Goal: Check status: Check status

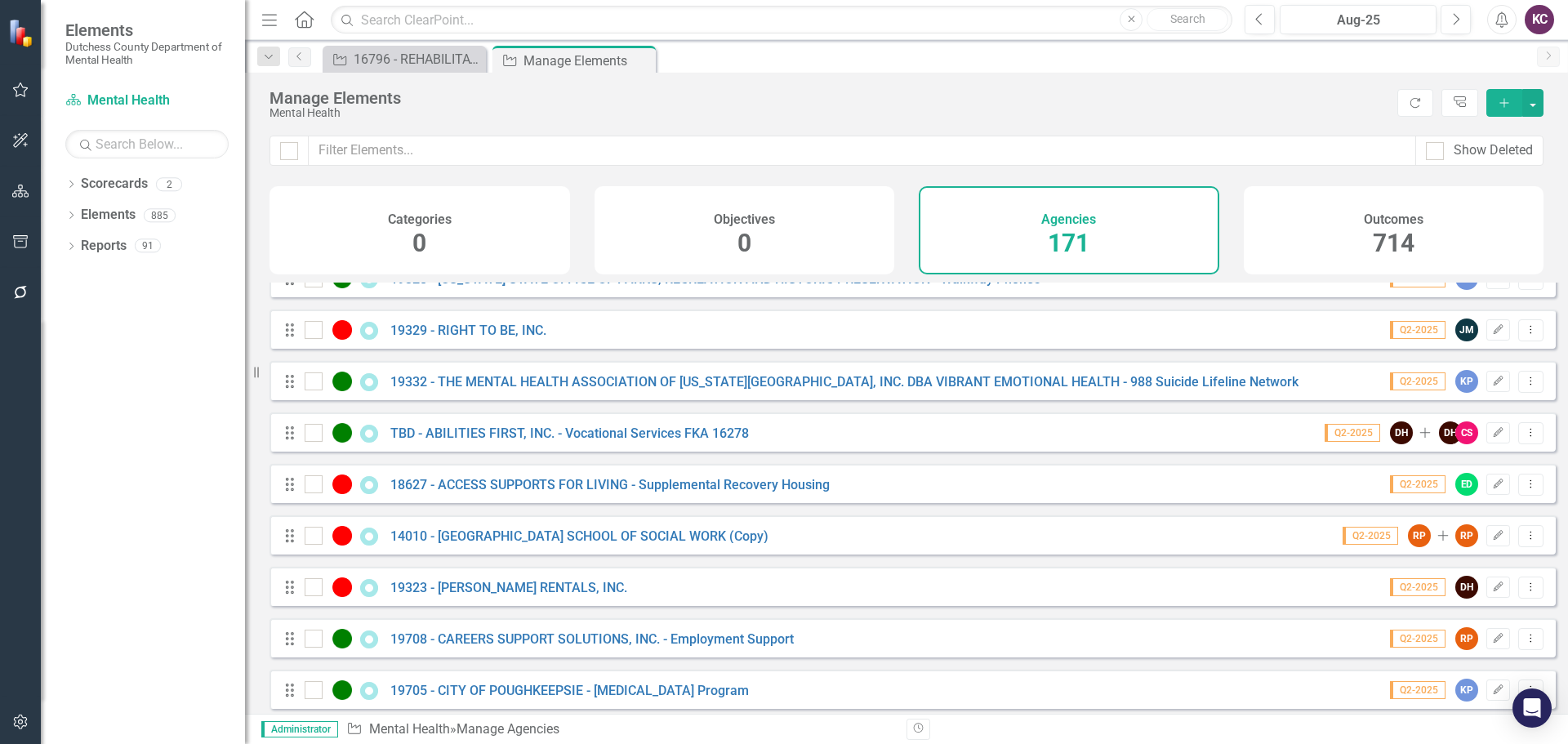
scroll to position [3953, 0]
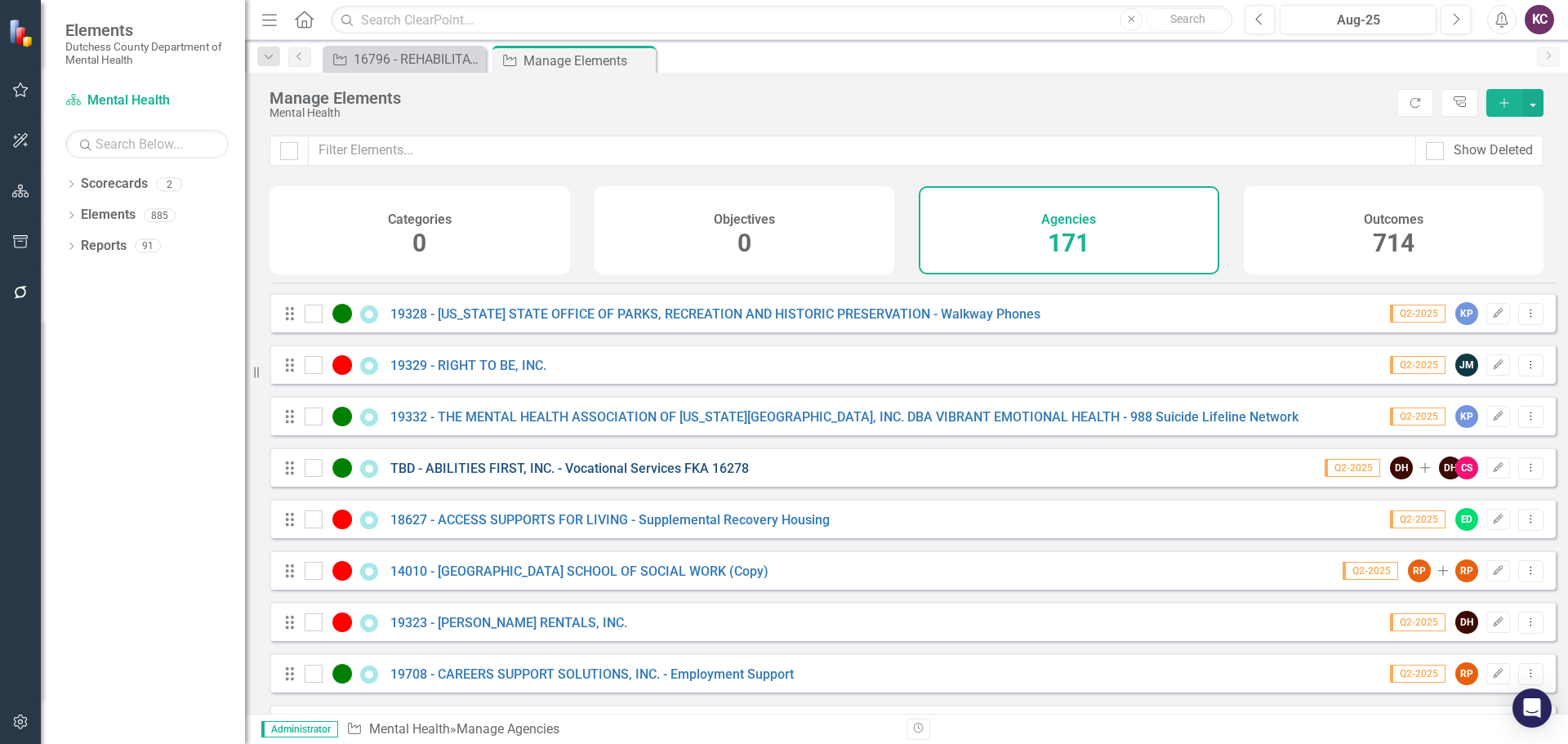
click at [501, 477] on link "TBD - ABILITIES FIRST, INC. - Vocational Services FKA 16278" at bounding box center [570, 469] width 359 height 16
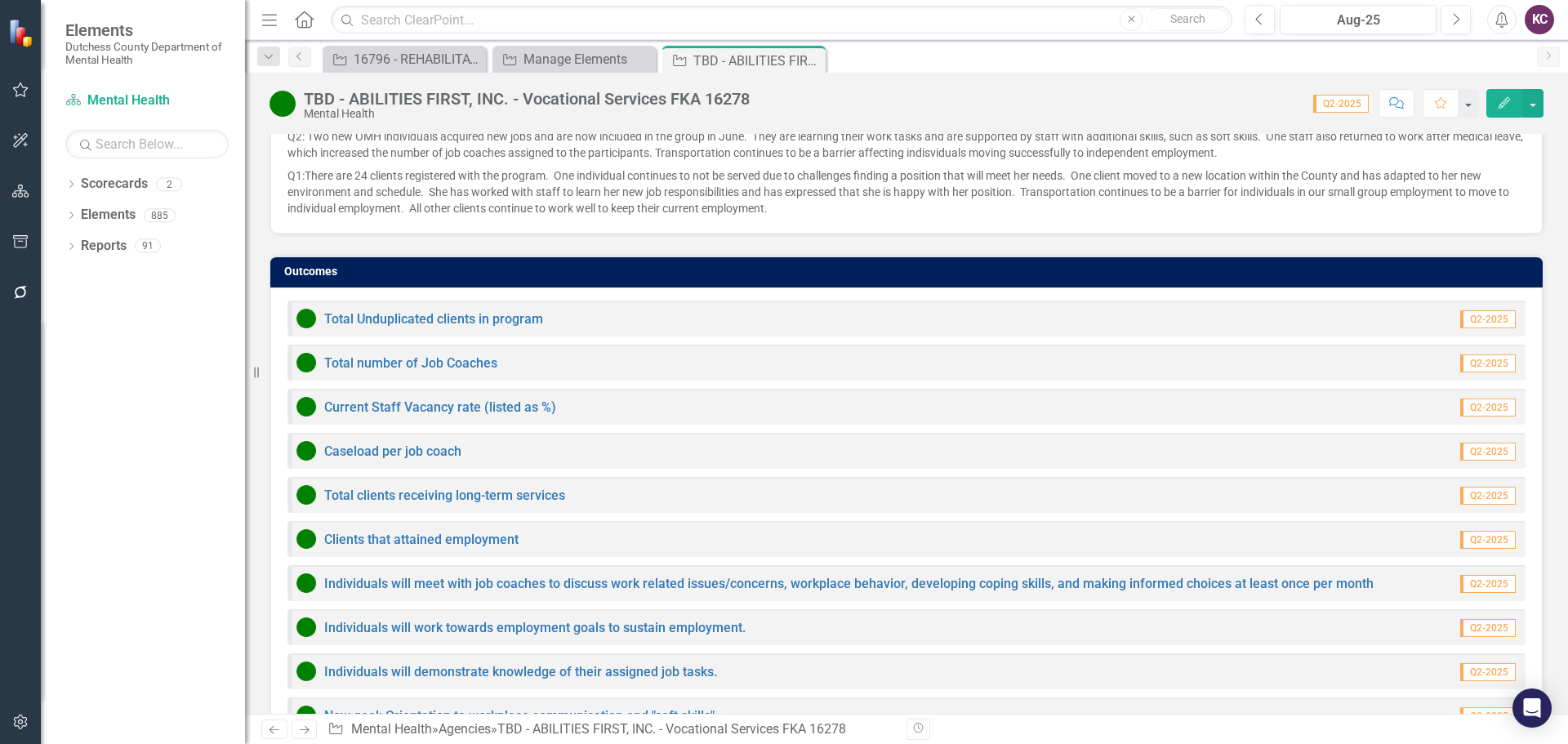
scroll to position [1181, 0]
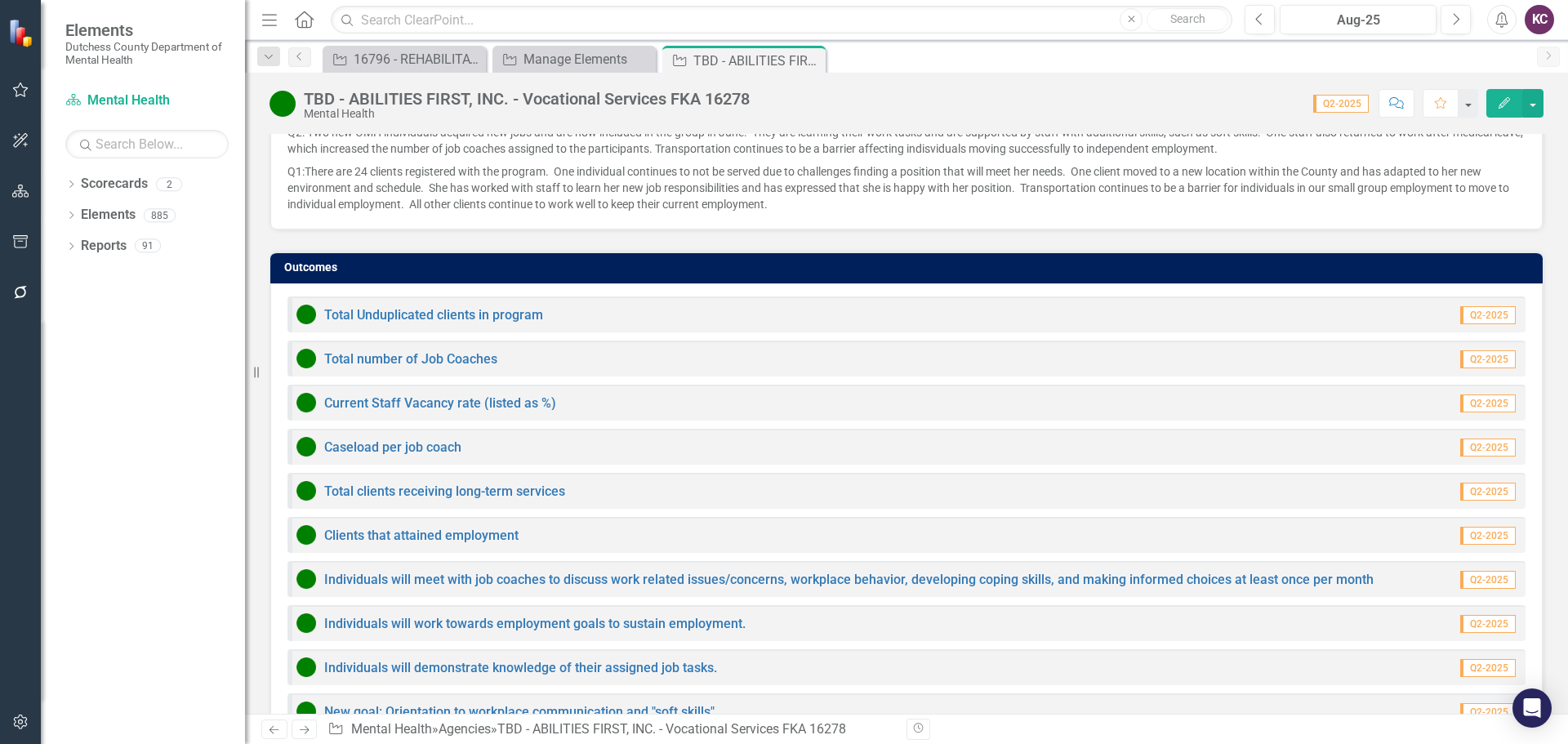
click at [863, 108] on div "Score: 0.00 Q2-2025 Completed Comment Favorite Edit" at bounding box center [1150, 103] width 786 height 28
click at [90, 380] on div "Dropdown Scorecards 2 Dutchess County Mental Health Dropdown Elements 885 Dropd…" at bounding box center [142, 457] width 204 height 573
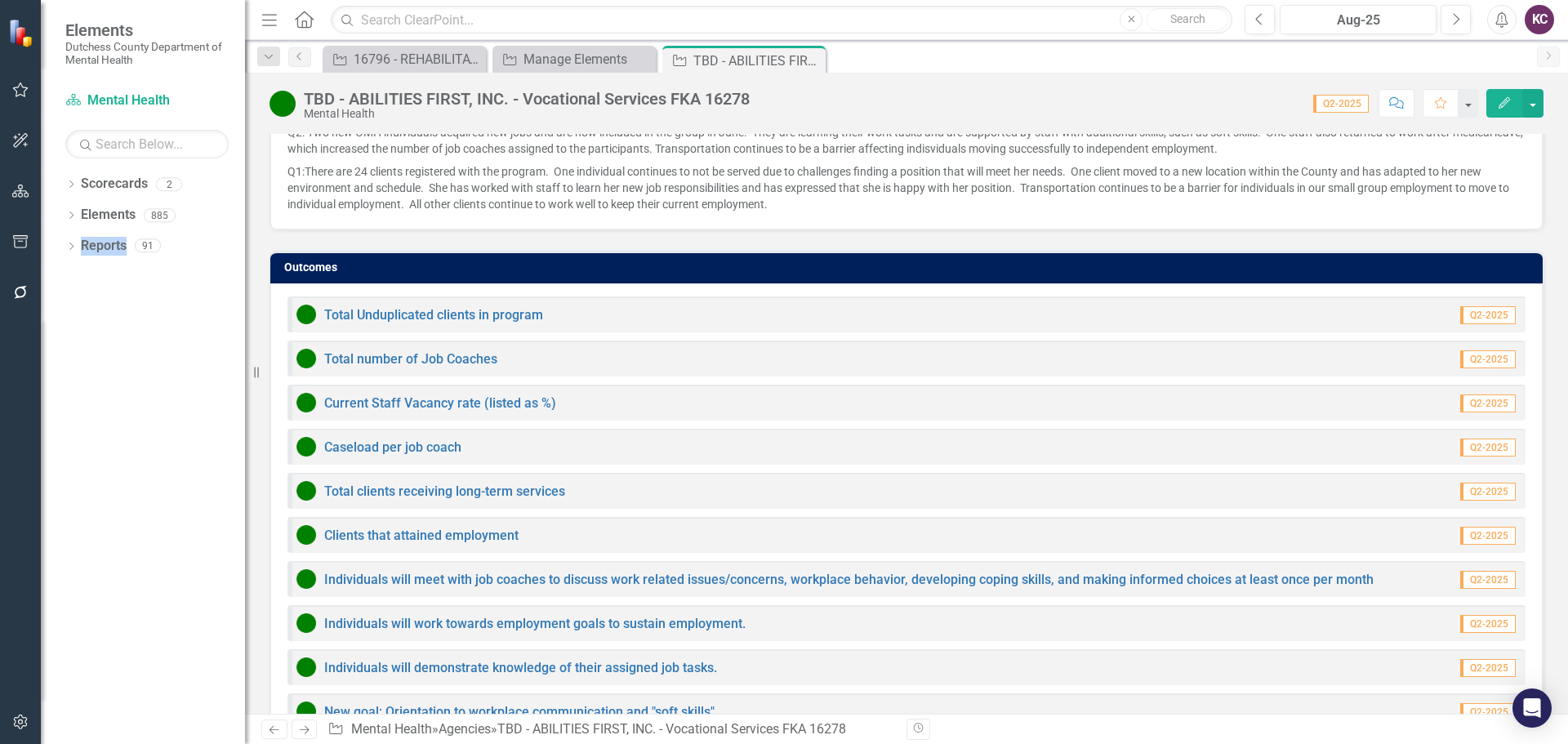
click at [82, 544] on div "Dropdown Scorecards 2 Dutchess County Mental Health Dropdown Elements 885 Dropd…" at bounding box center [142, 457] width 204 height 573
click at [130, 644] on div "Dropdown Scorecards 2 Dutchess County Mental Health Dropdown Elements 885 Dropd…" at bounding box center [142, 457] width 204 height 573
click at [829, 231] on div "Outcomes Total Unduplicated clients in program Q2-2025 Total number of Job Coac…" at bounding box center [906, 493] width 1299 height 525
click at [908, 92] on div "Score: 0.00 Q2-2025 Completed Comment Favorite Edit" at bounding box center [1150, 103] width 786 height 28
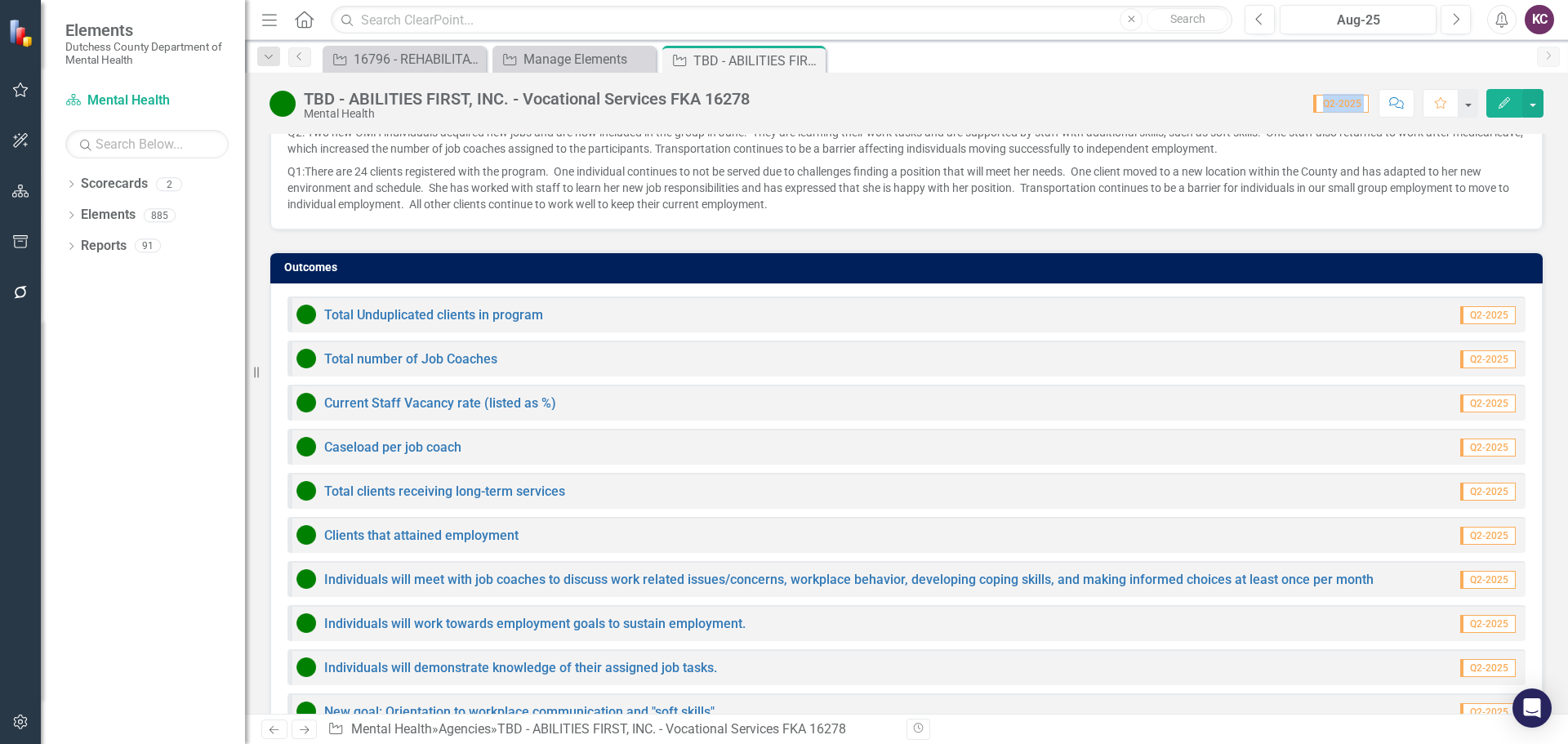
click at [908, 92] on div "Score: 0.00 Q2-2025 Completed Comment Favorite Edit" at bounding box center [1150, 103] width 786 height 28
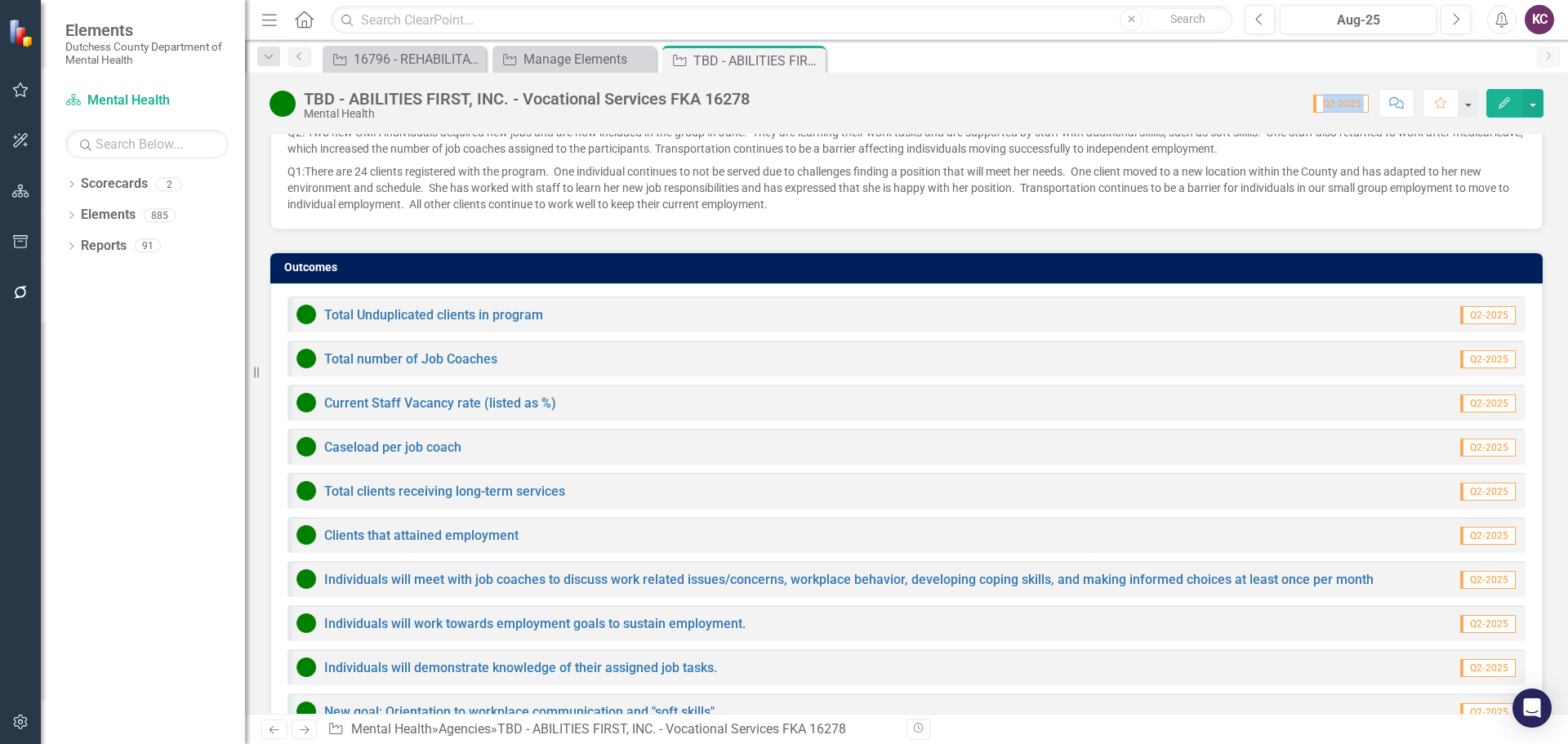
click at [908, 92] on div "Score: 0.00 Q2-2025 Completed Comment Favorite Edit" at bounding box center [1150, 103] width 786 height 28
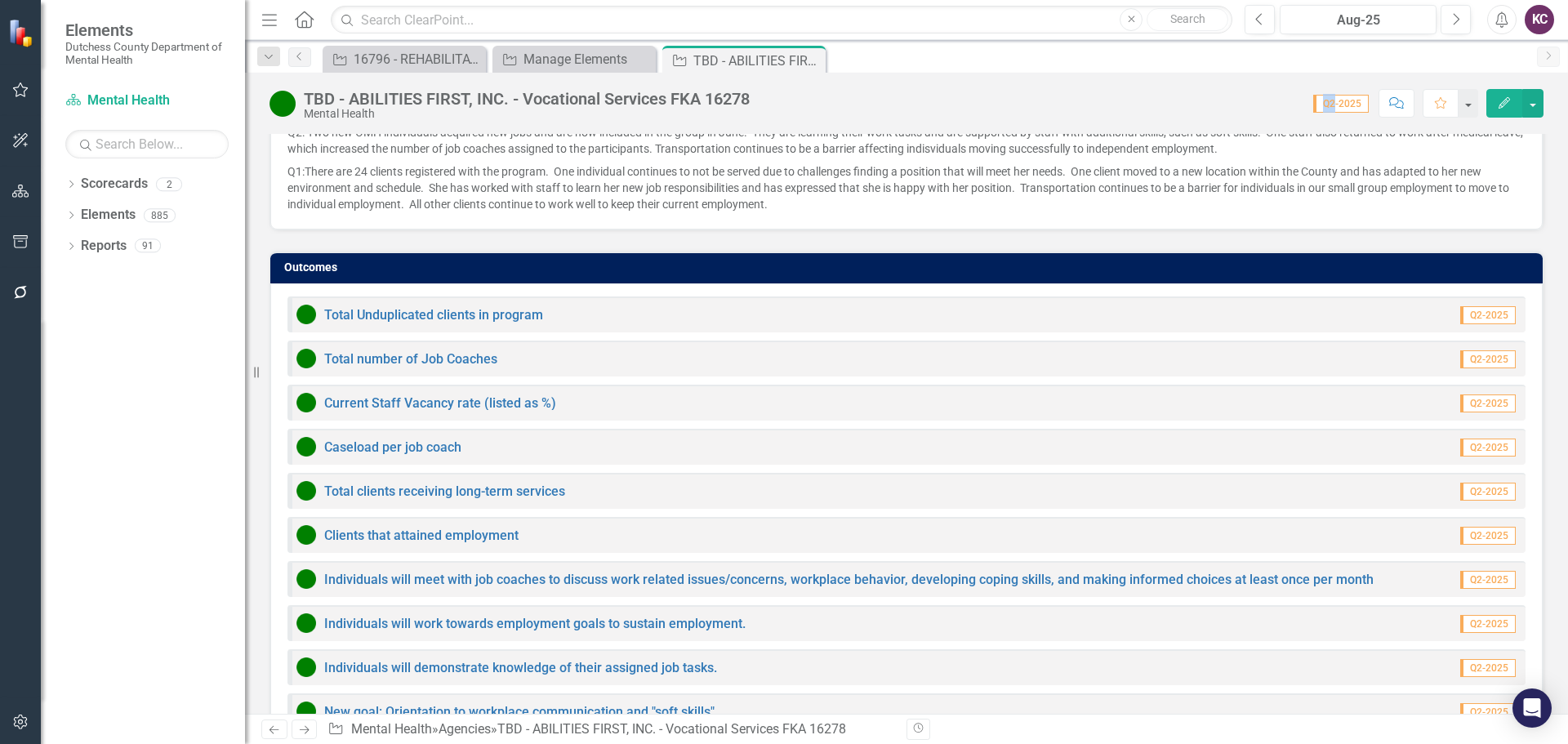
click at [908, 92] on div "Score: 0.00 Q2-2025 Completed Comment Favorite Edit" at bounding box center [1150, 103] width 786 height 28
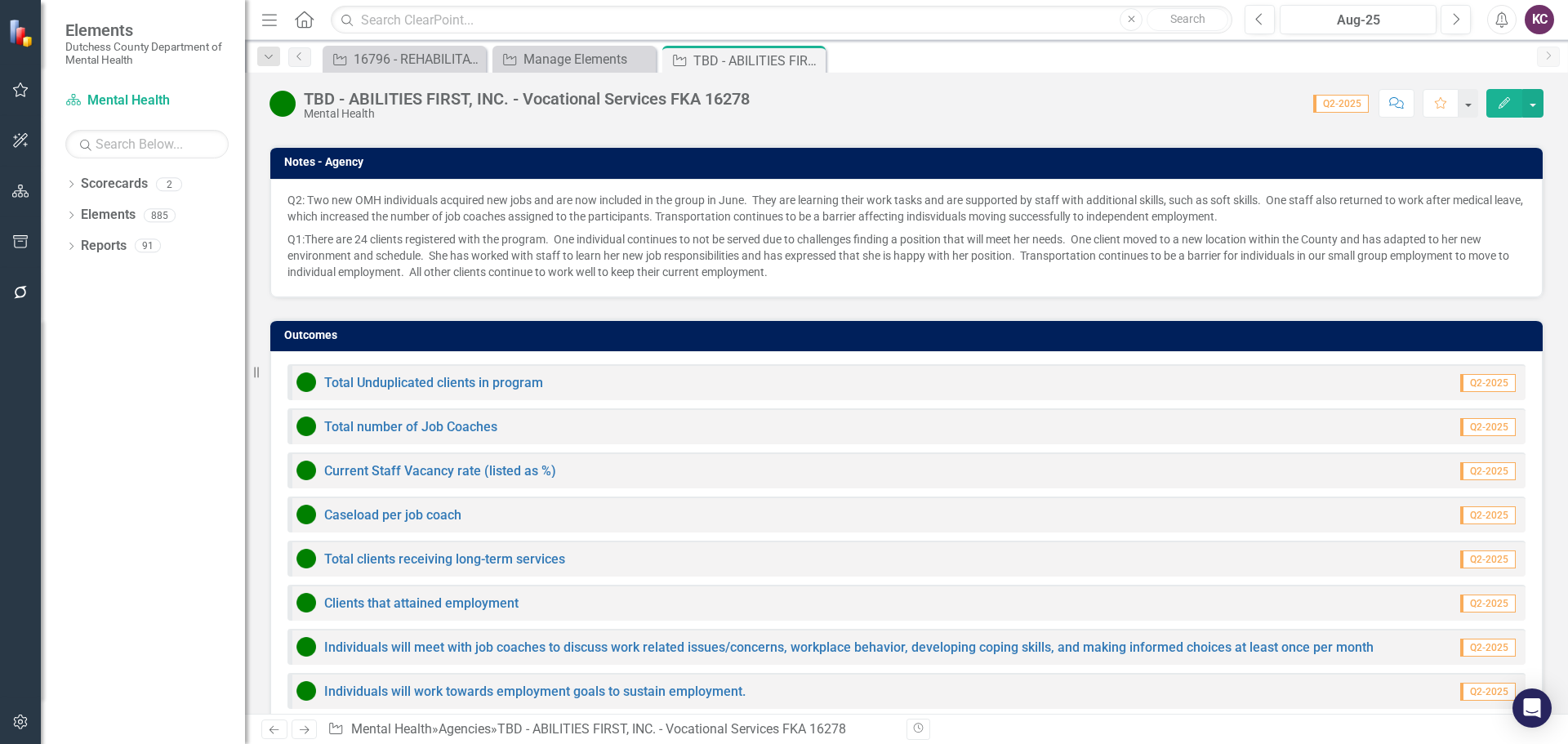
scroll to position [1213, 0]
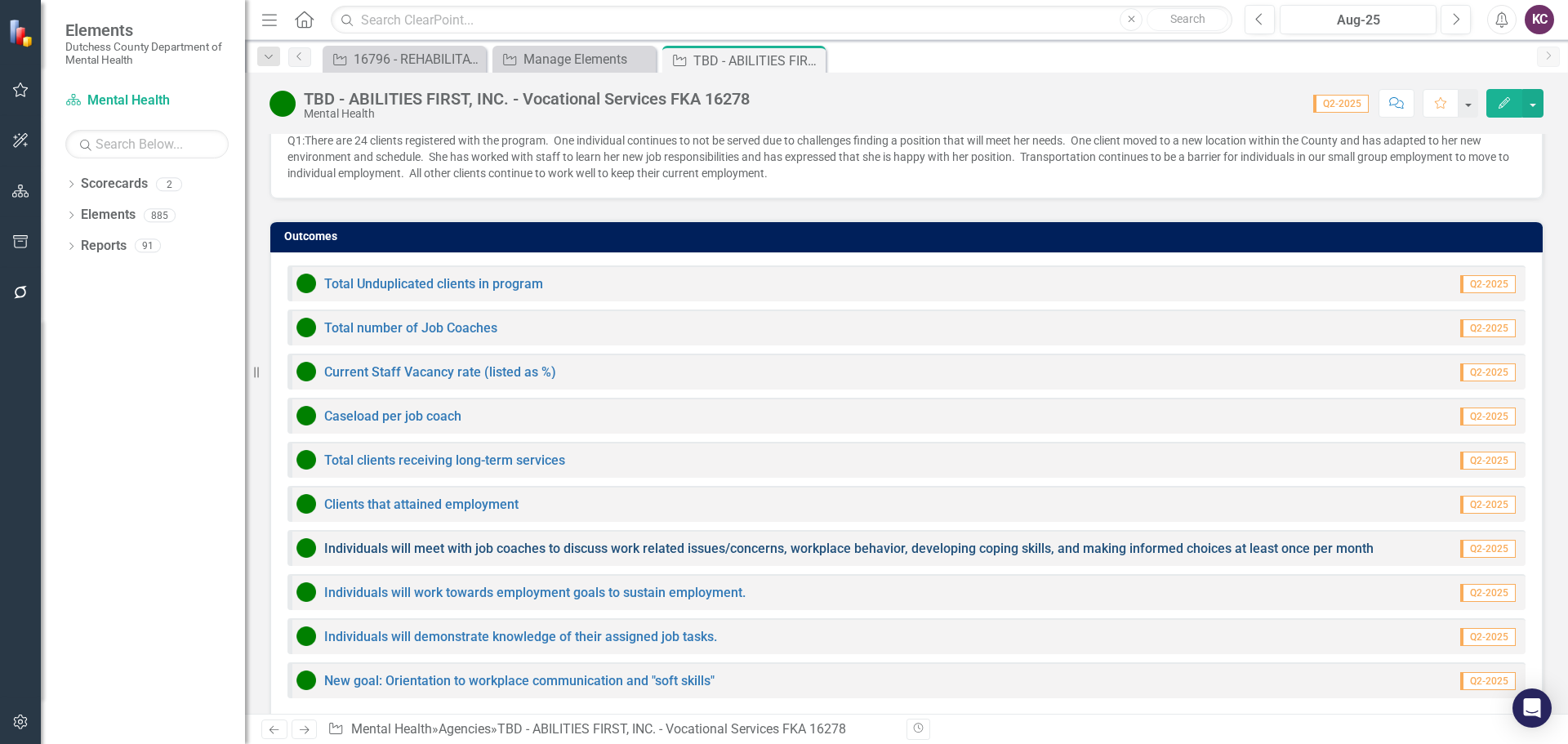
click at [494, 541] on link "Individuals will meet with job coaches to discuss work related issues/concerns,…" at bounding box center [849, 549] width 1049 height 16
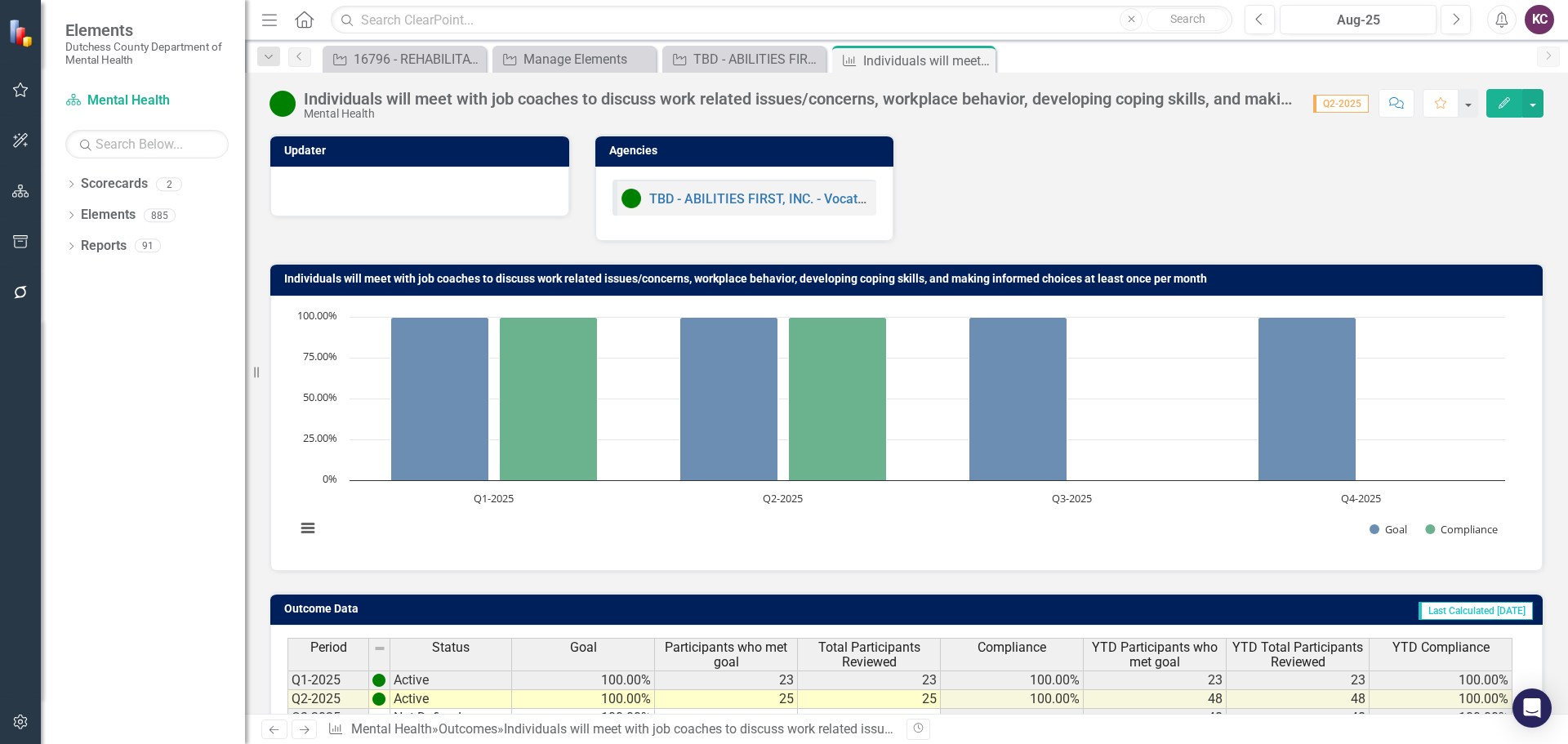
click at [1143, 189] on div "Updater Agencies TBD - ABILITIES FIRST, INC. - Vocational Services FKA 16278" at bounding box center [906, 178] width 1299 height 128
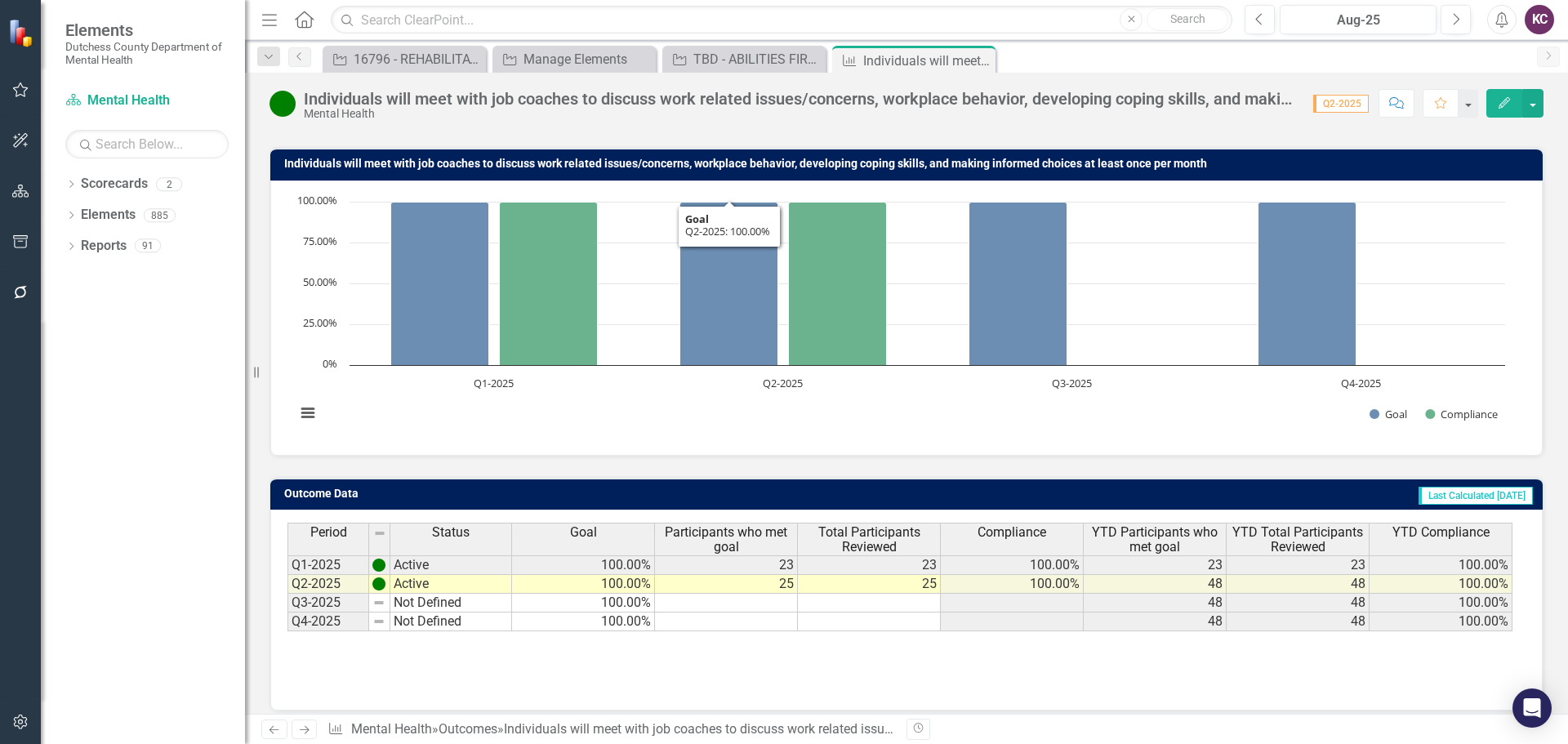
scroll to position [129, 0]
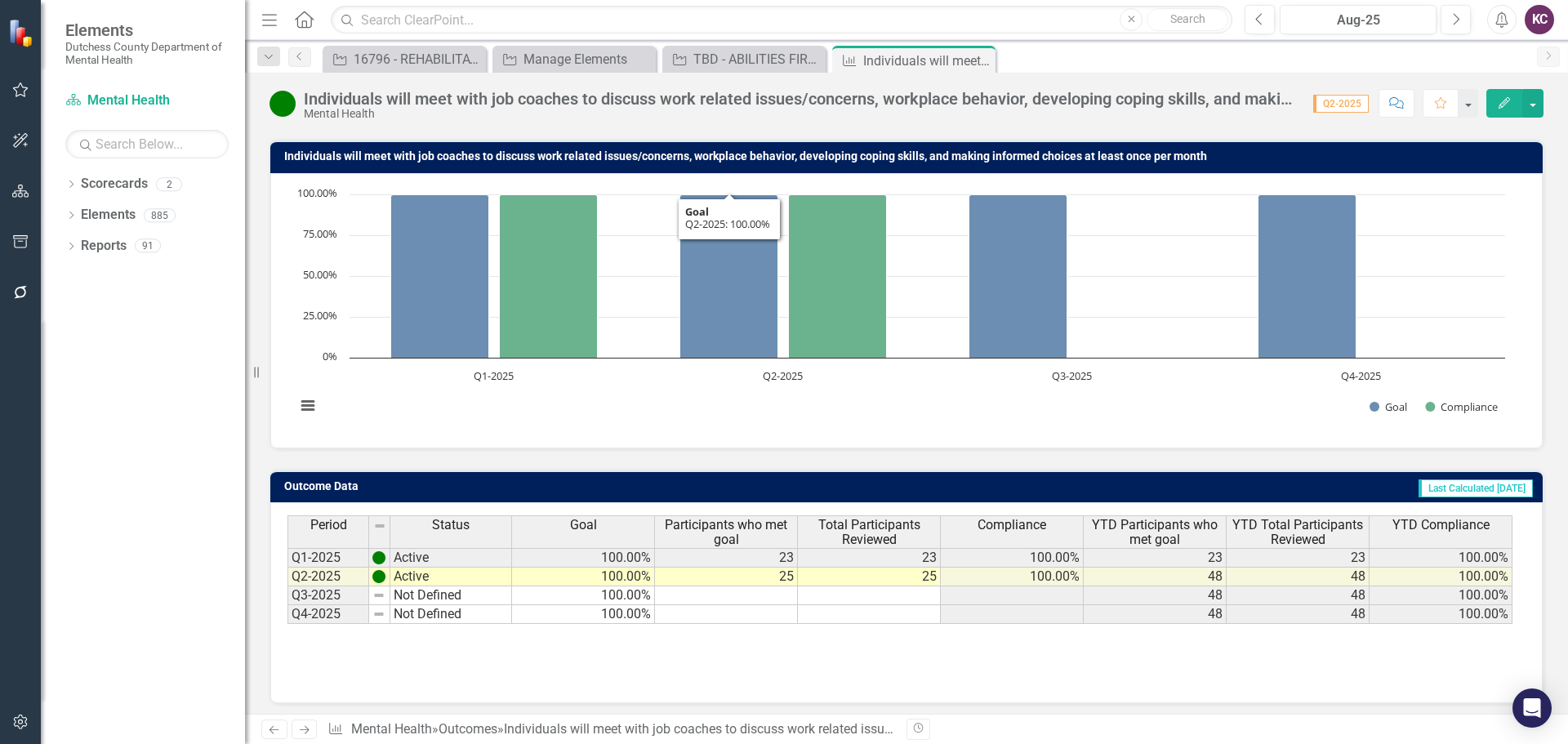
scroll to position [129, 0]
